Goal: Transaction & Acquisition: Purchase product/service

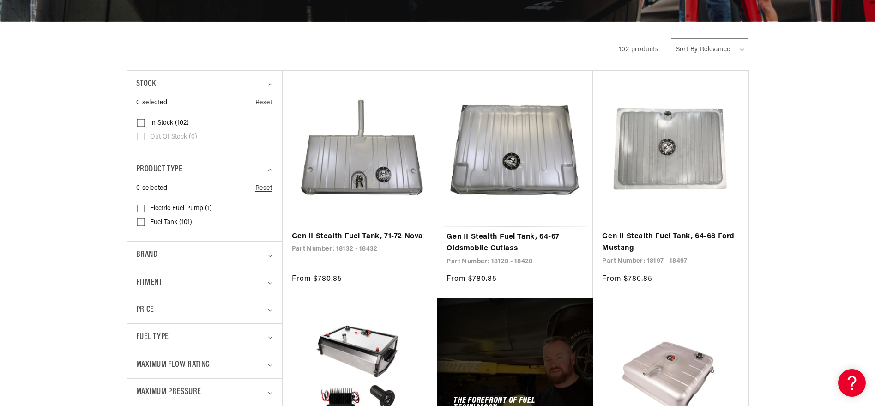
click at [137, 214] on input "Electric Fuel Pump (1) Electric Fuel Pump (1 product)" at bounding box center [140, 209] width 7 height 7
checkbox input "true"
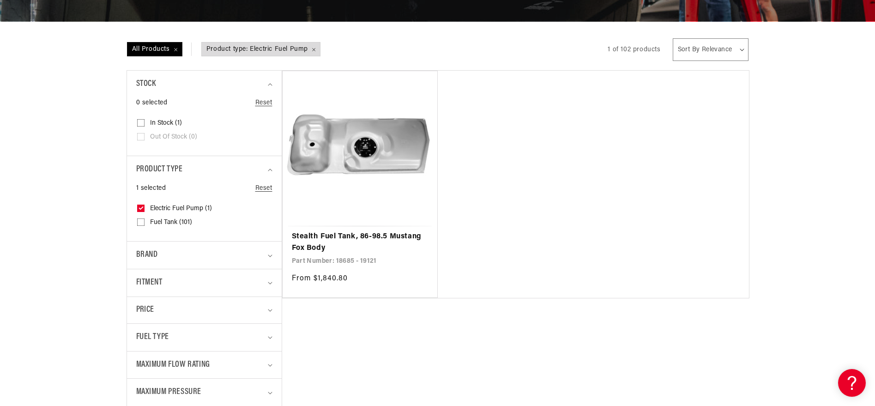
click at [137, 229] on label "Fuel Tank (101) Fuel Tank (101 products)" at bounding box center [201, 223] width 129 height 14
click at [137, 228] on input "Fuel Tank (101) Fuel Tank (101 products)" at bounding box center [140, 223] width 7 height 7
checkbox input "true"
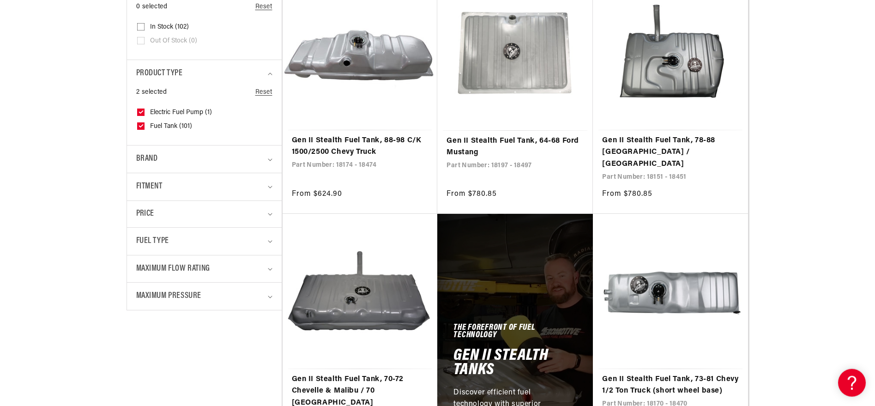
scroll to position [277, 0]
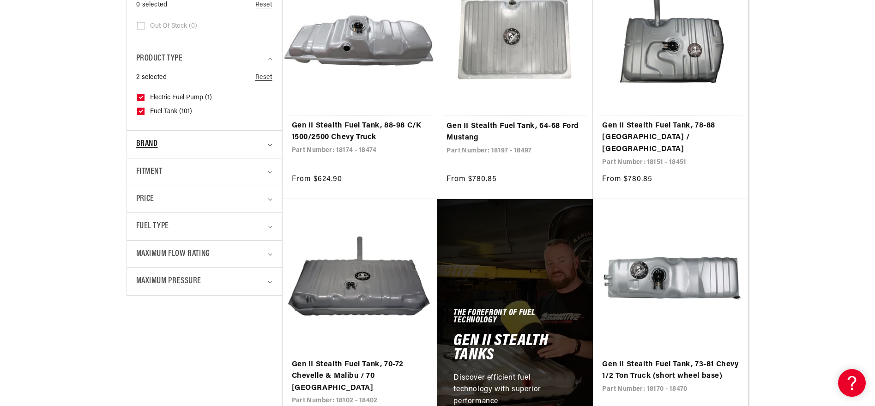
click at [192, 151] on div "Brand" at bounding box center [200, 144] width 128 height 13
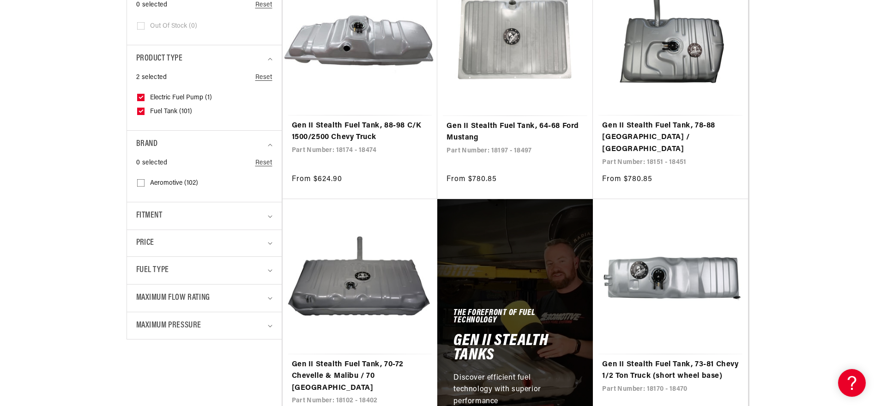
click at [137, 188] on input "Aeromotive (102) Aeromotive (102 products)" at bounding box center [140, 184] width 7 height 7
checkbox input "true"
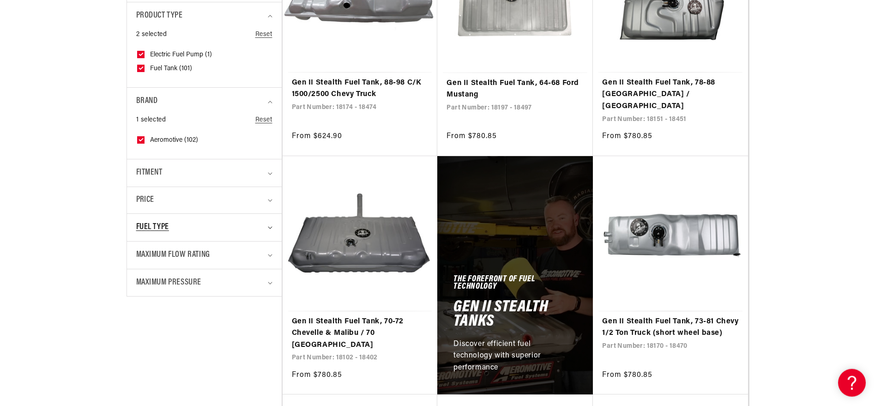
scroll to position [388, 0]
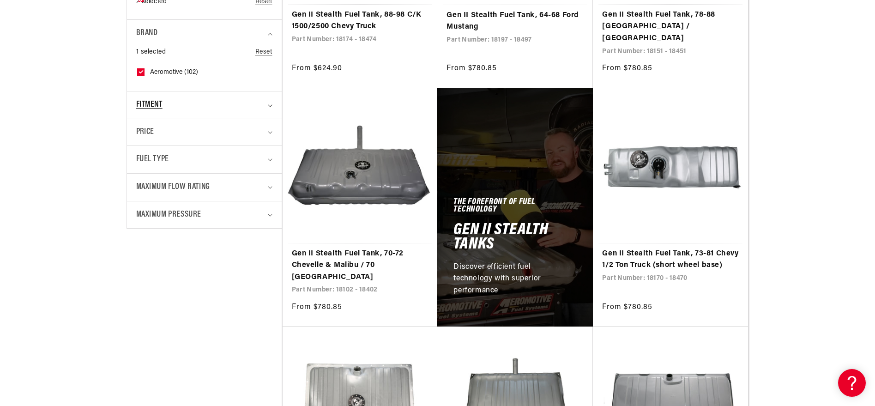
click at [172, 112] on div "Fitment" at bounding box center [200, 104] width 128 height 13
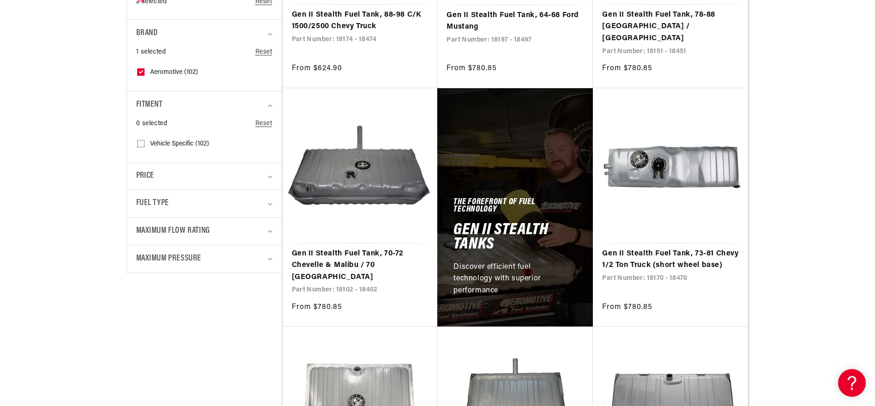
click at [137, 149] on input "Vehicle Specific (102) Vehicle Specific (102 products)" at bounding box center [140, 145] width 7 height 7
checkbox input "true"
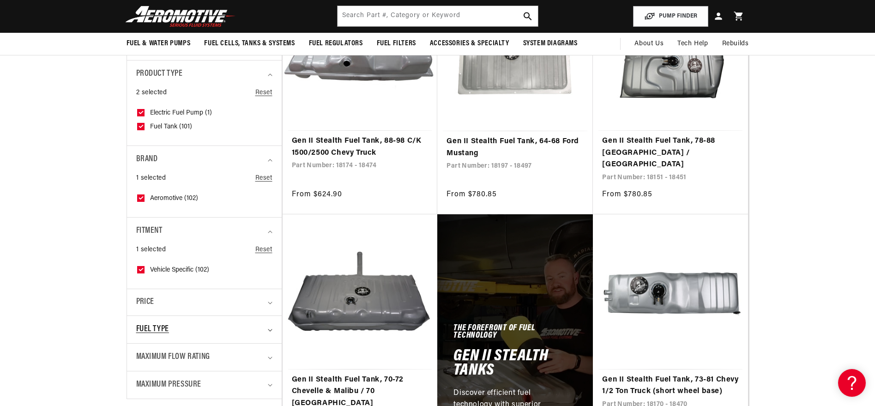
scroll to position [166, 0]
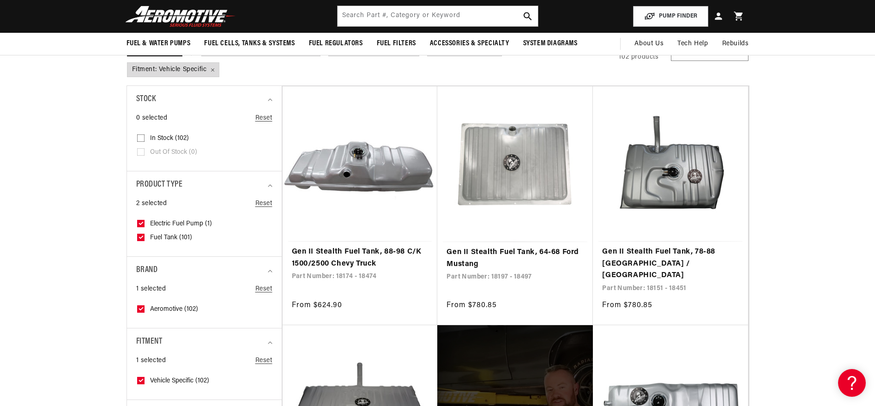
click at [137, 227] on icon at bounding box center [140, 223] width 7 height 7
click at [137, 229] on input "Electric Fuel Pump (1) Electric Fuel Pump (1 product)" at bounding box center [140, 225] width 7 height 7
checkbox input "false"
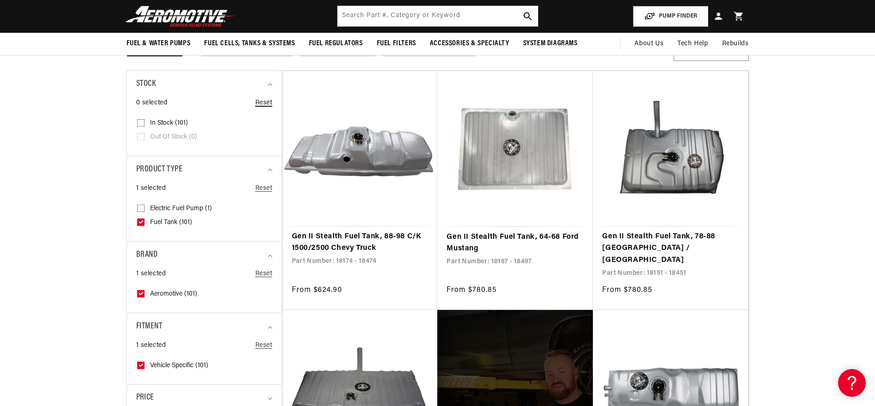
click at [255, 108] on link "Reset" at bounding box center [263, 103] width 17 height 10
click at [255, 193] on link "Reset" at bounding box center [263, 188] width 17 height 10
click at [245, 284] on div "1 selected Reset" at bounding box center [204, 277] width 136 height 16
click at [255, 279] on link "Reset" at bounding box center [263, 274] width 17 height 10
click at [222, 56] on span "Fitment: Vehicle Specific Remove filter" at bounding box center [247, 49] width 91 height 14
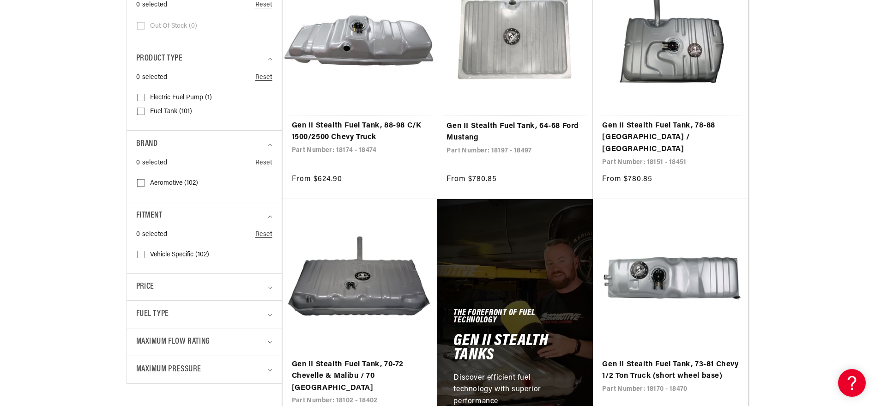
scroll to position [332, 0]
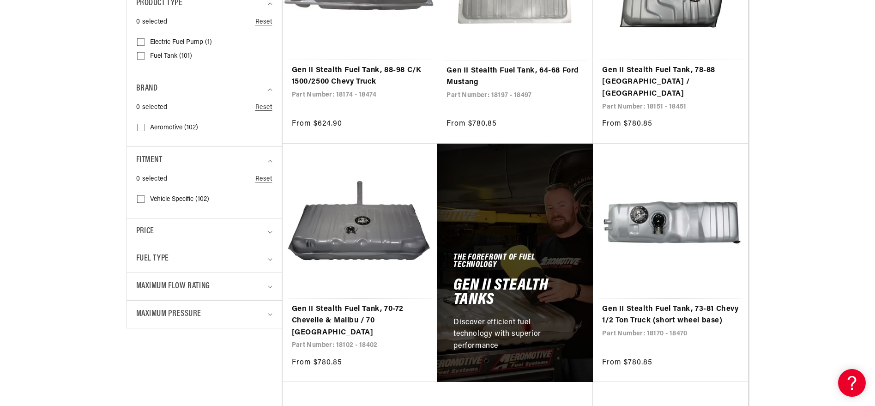
click at [137, 205] on input "Vehicle Specific (102) Vehicle Specific (102 products)" at bounding box center [140, 200] width 7 height 7
checkbox input "true"
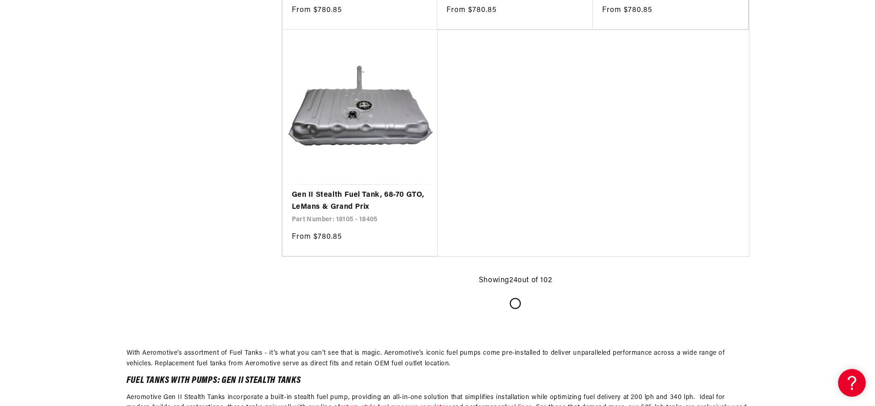
scroll to position [2050, 0]
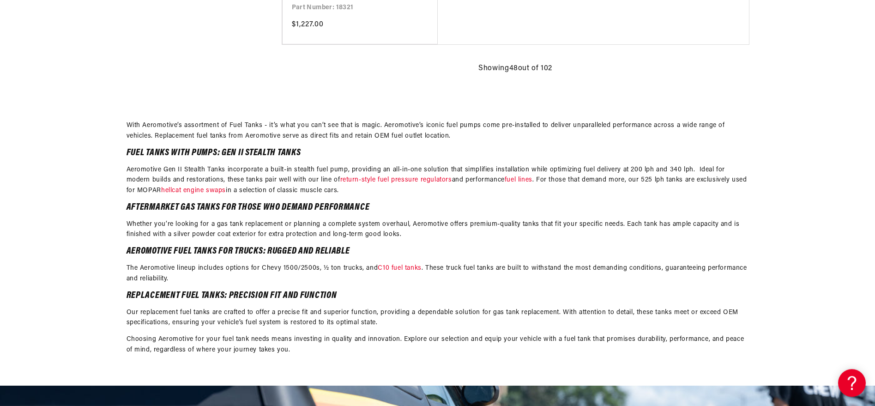
scroll to position [4100, 0]
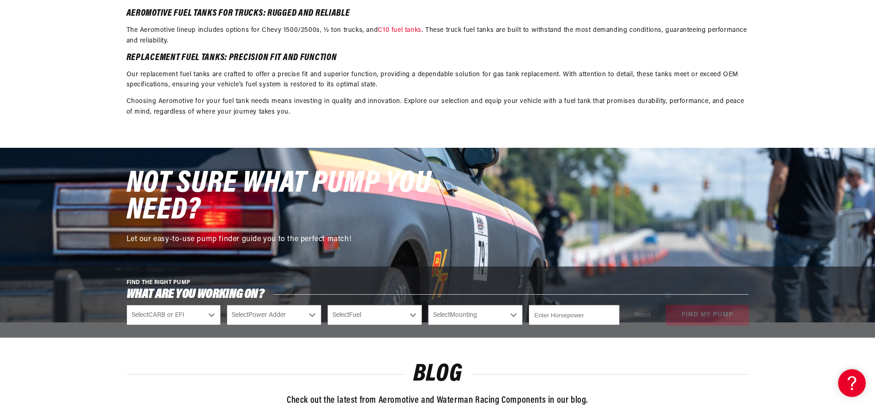
scroll to position [6150, 0]
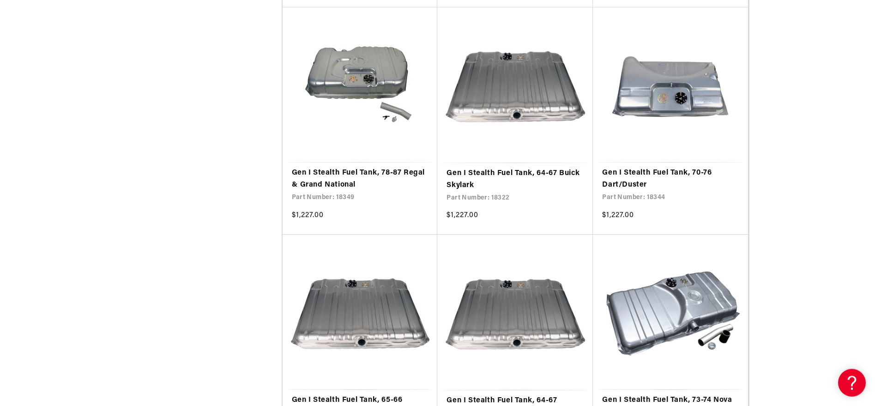
scroll to position [6870, 0]
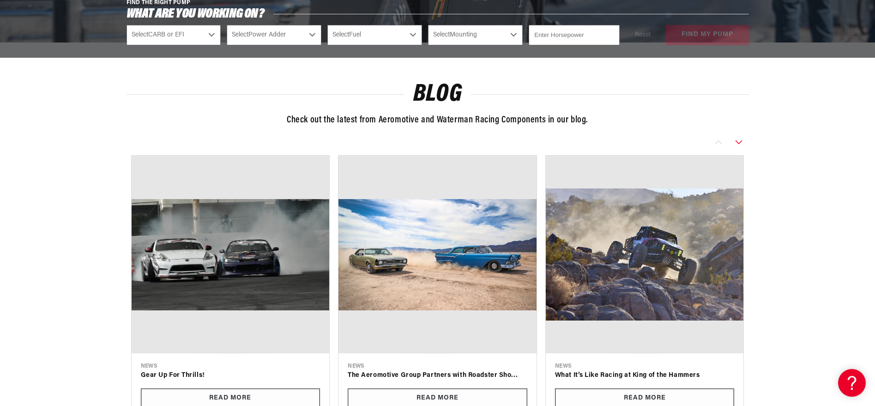
scroll to position [8698, 0]
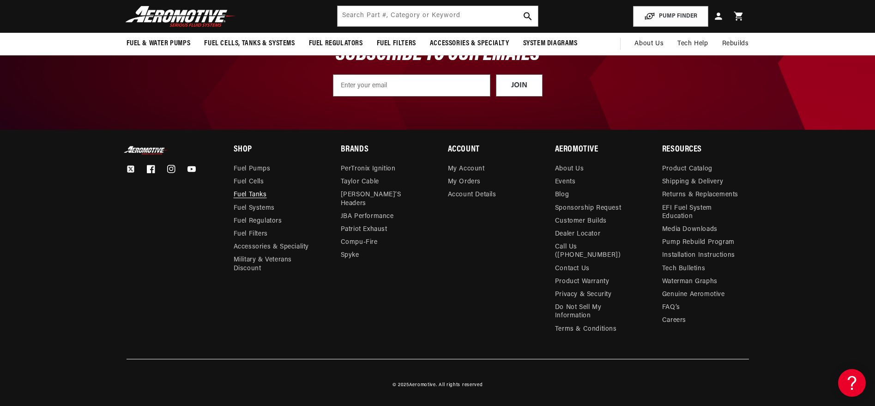
scroll to position [3607, 0]
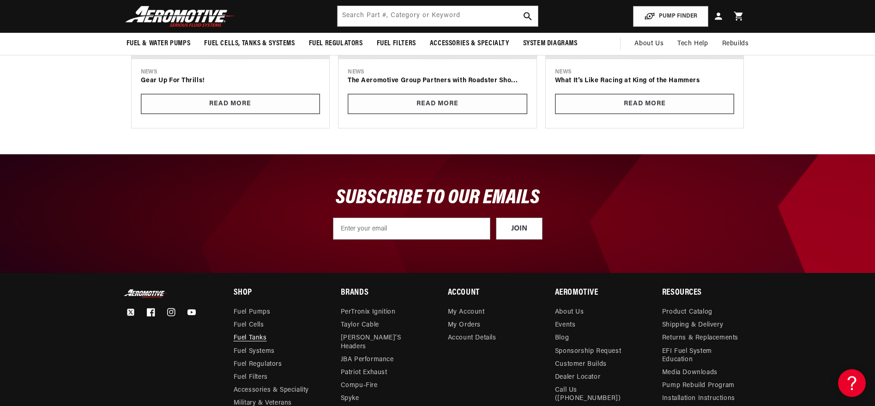
scroll to position [3053, 0]
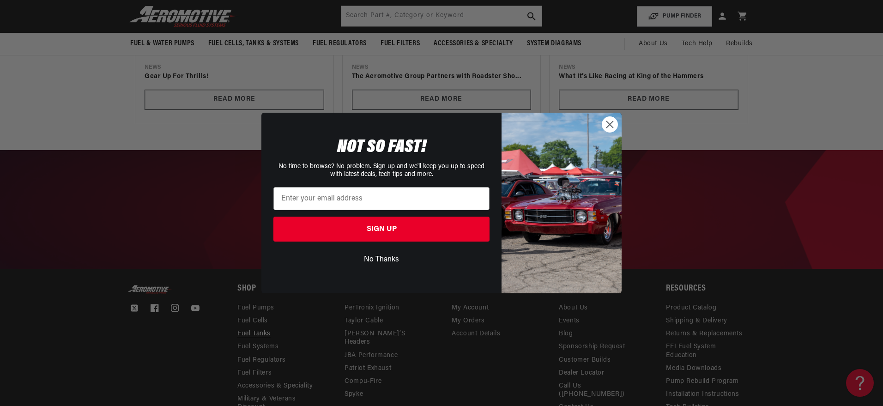
click at [613, 123] on circle "Close dialog" at bounding box center [609, 124] width 15 height 15
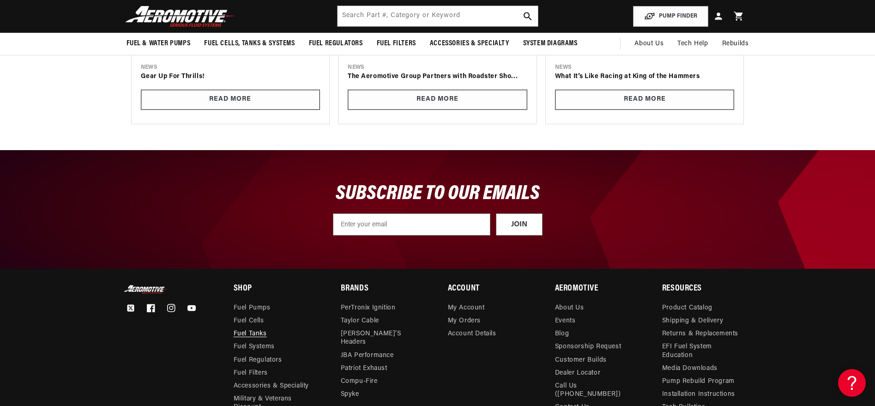
select select "Fuel-Injected"
click option "Fuel Injected" at bounding box center [0, 0] width 0 height 0
select select "Fuel-Injected"
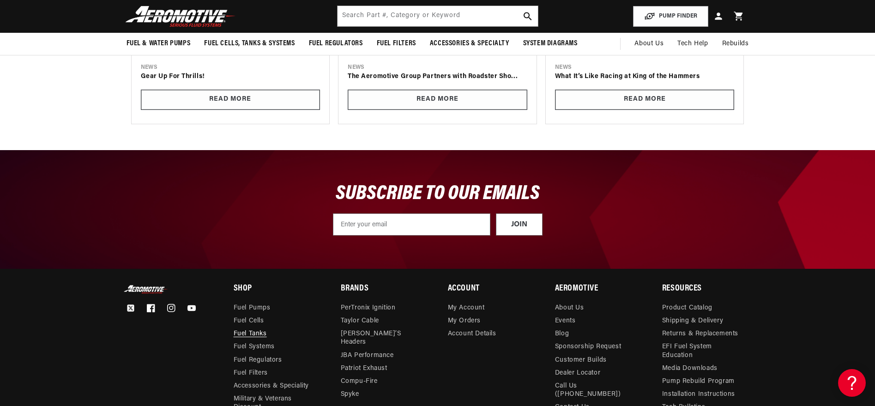
select select "Yes-Forced-Induction"
click option "Yes - Forced Induction" at bounding box center [0, 0] width 0 height 0
select select "Yes-Forced-Induction"
select select "Gas"
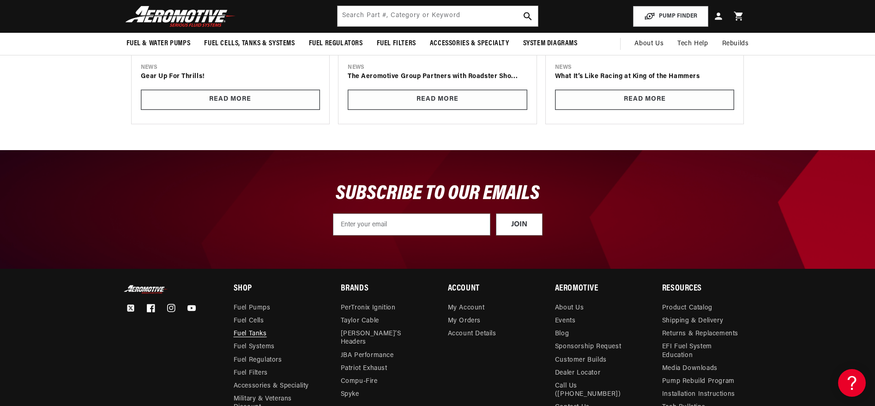
click option "Gas" at bounding box center [0, 0] width 0 height 0
select select "Gas"
select select "In-Tank"
click option "In-Tank" at bounding box center [0, 0] width 0 height 0
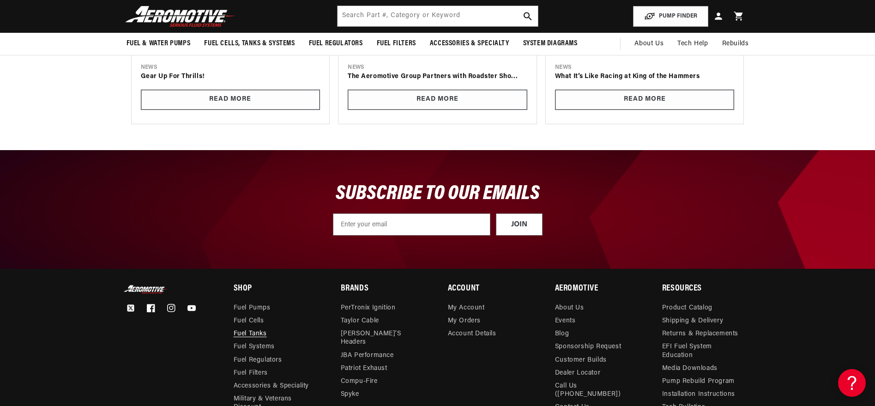
select select "In-Tank"
type input "1400"
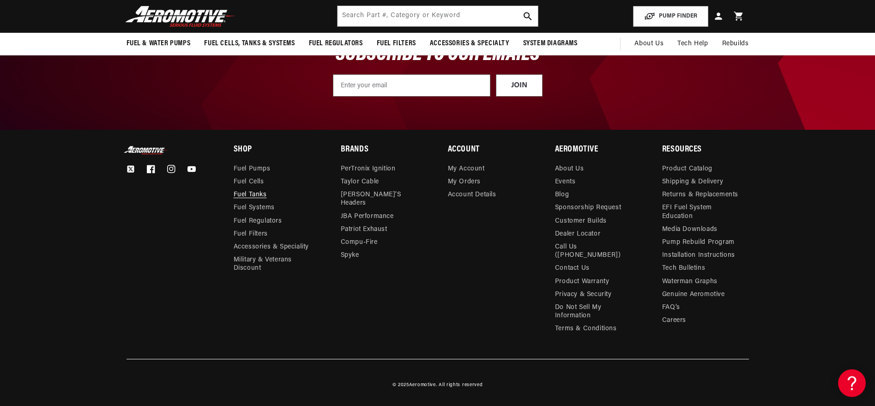
scroll to position [3219, 0]
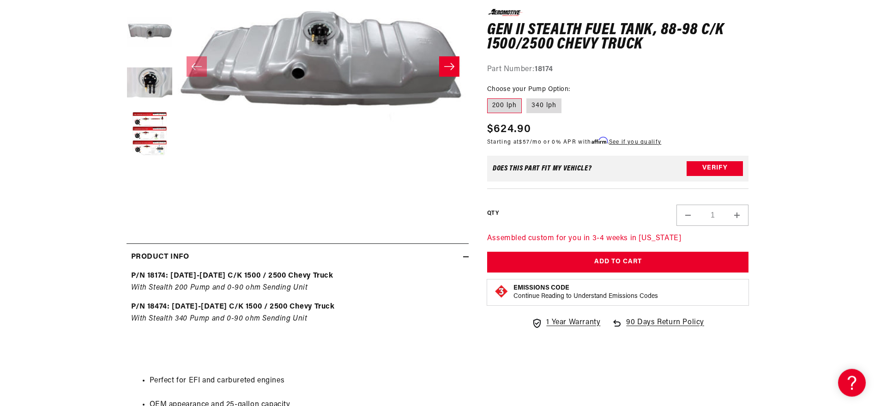
scroll to position [277, 0]
